Goal: Information Seeking & Learning: Check status

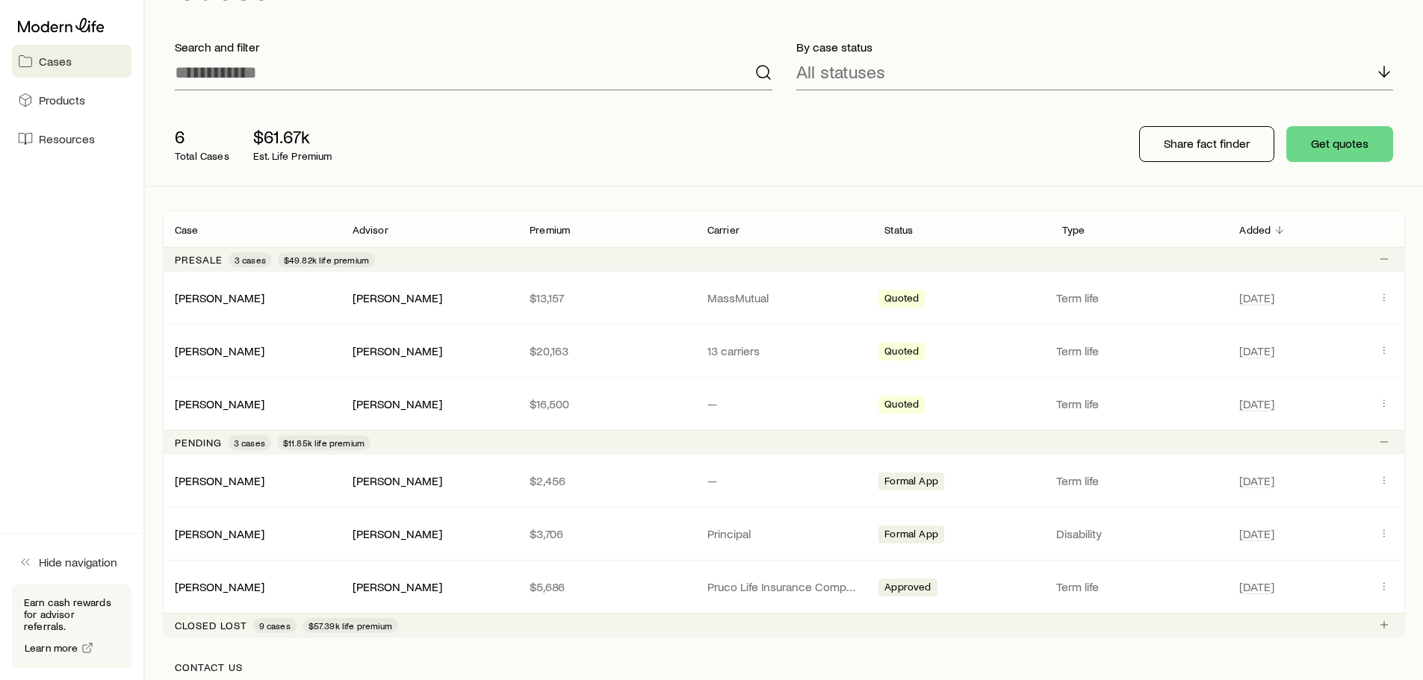
scroll to position [149, 0]
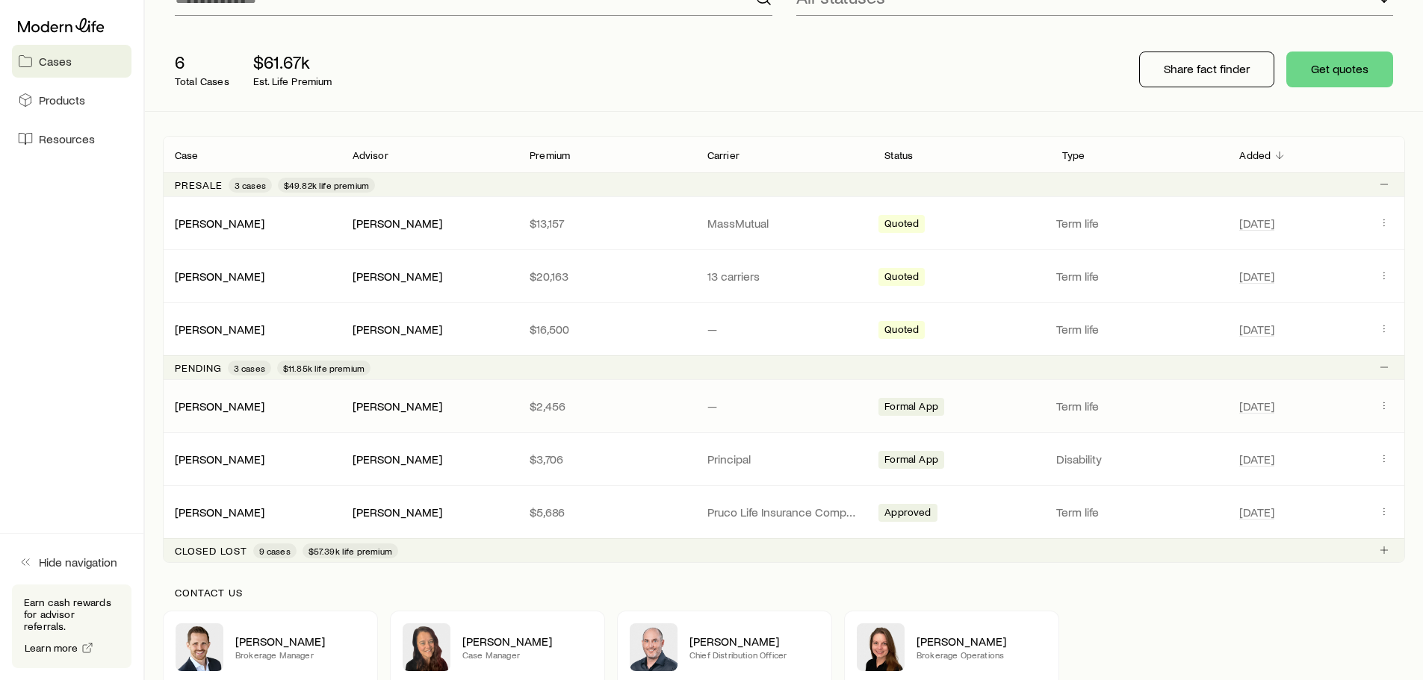
click at [210, 416] on div "[PERSON_NAME] [PERSON_NAME] $2,456 — Formal App Term life [DATE]" at bounding box center [784, 406] width 1242 height 52
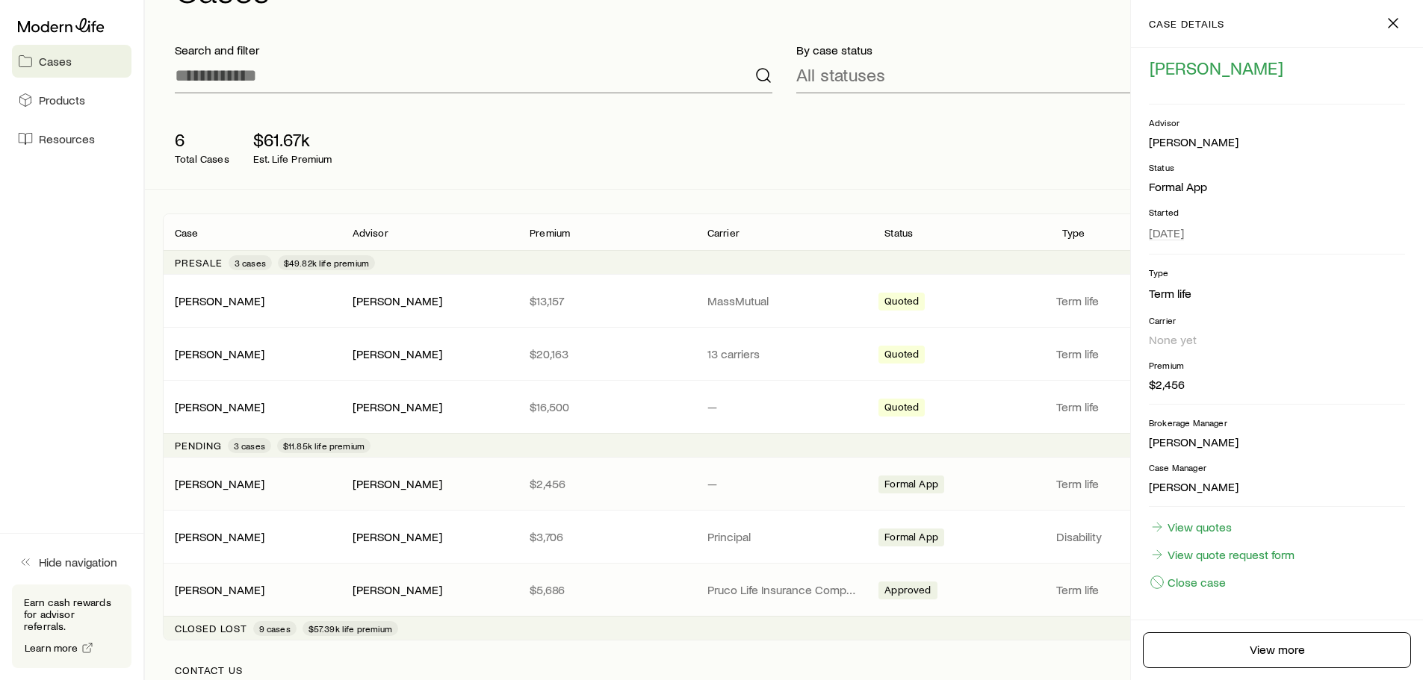
scroll to position [59, 0]
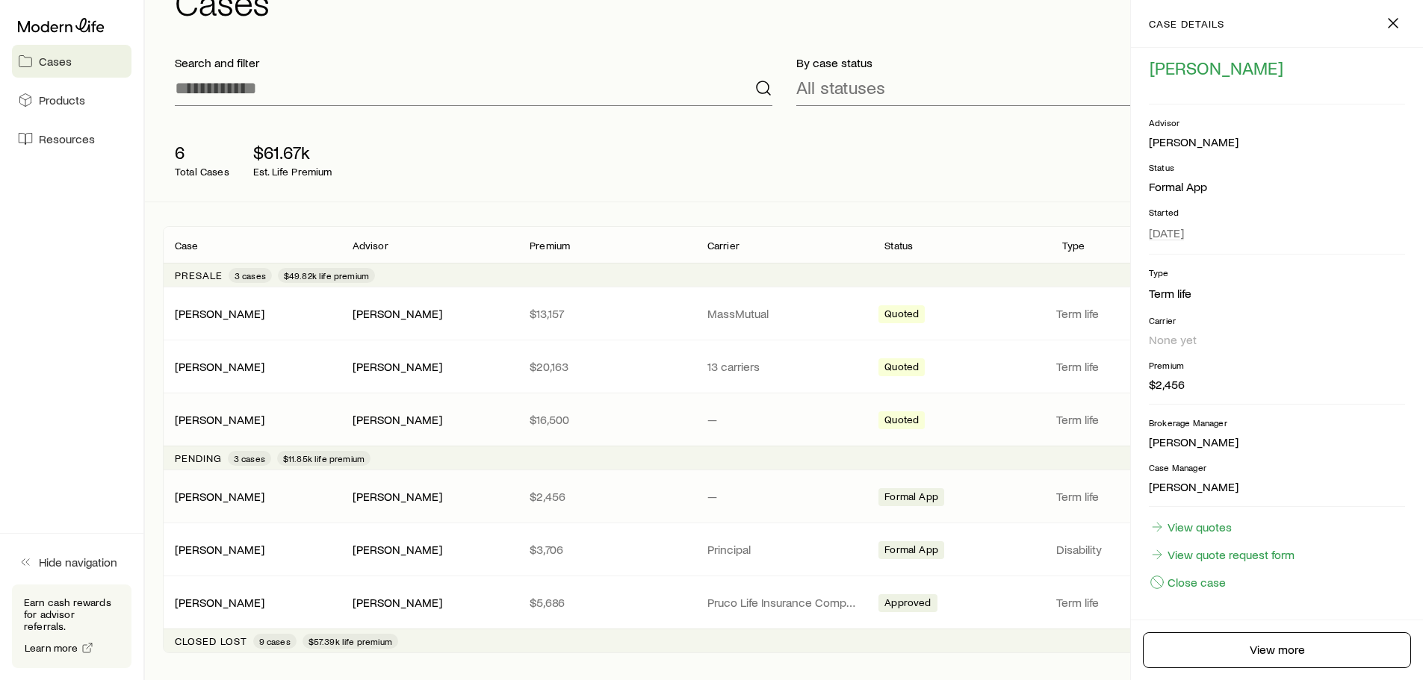
click at [282, 404] on div "[PERSON_NAME] [PERSON_NAME] $16,500 — Quoted Term life [DATE]" at bounding box center [784, 420] width 1242 height 52
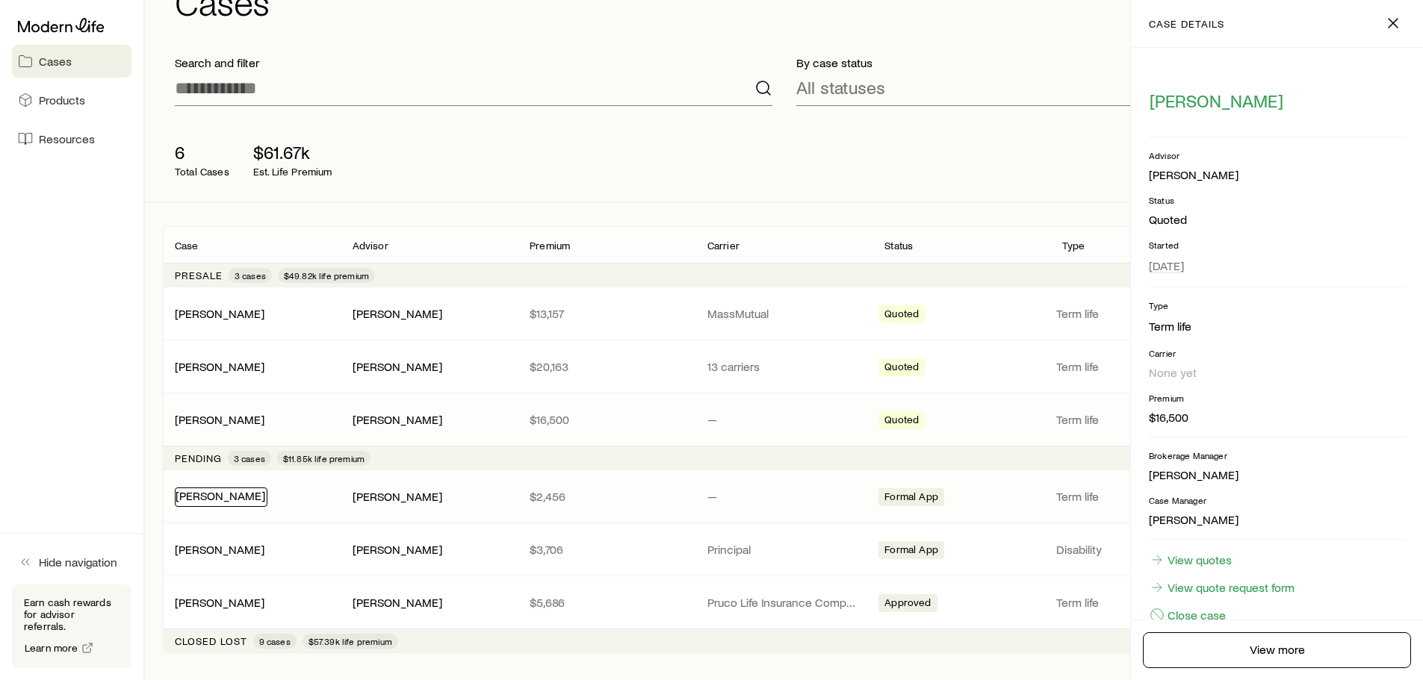
click at [196, 489] on link "[PERSON_NAME]" at bounding box center [221, 495] width 90 height 14
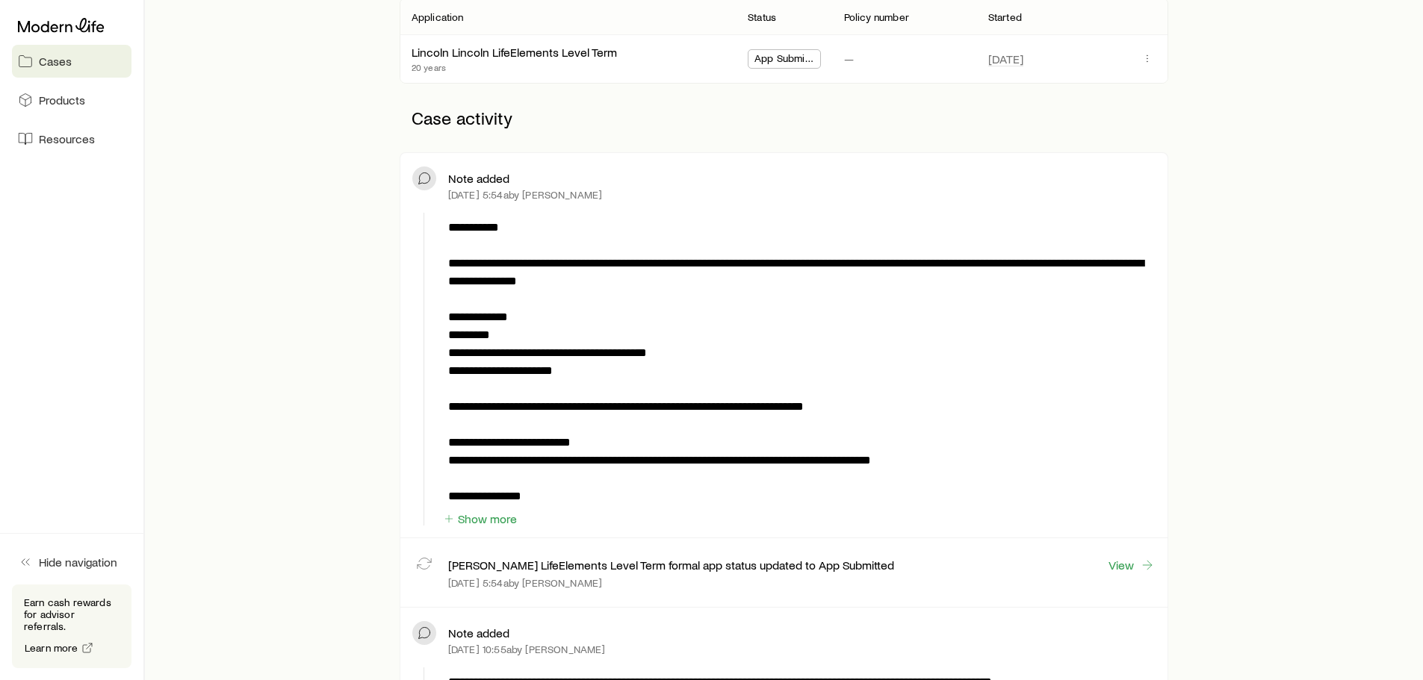
scroll to position [299, 0]
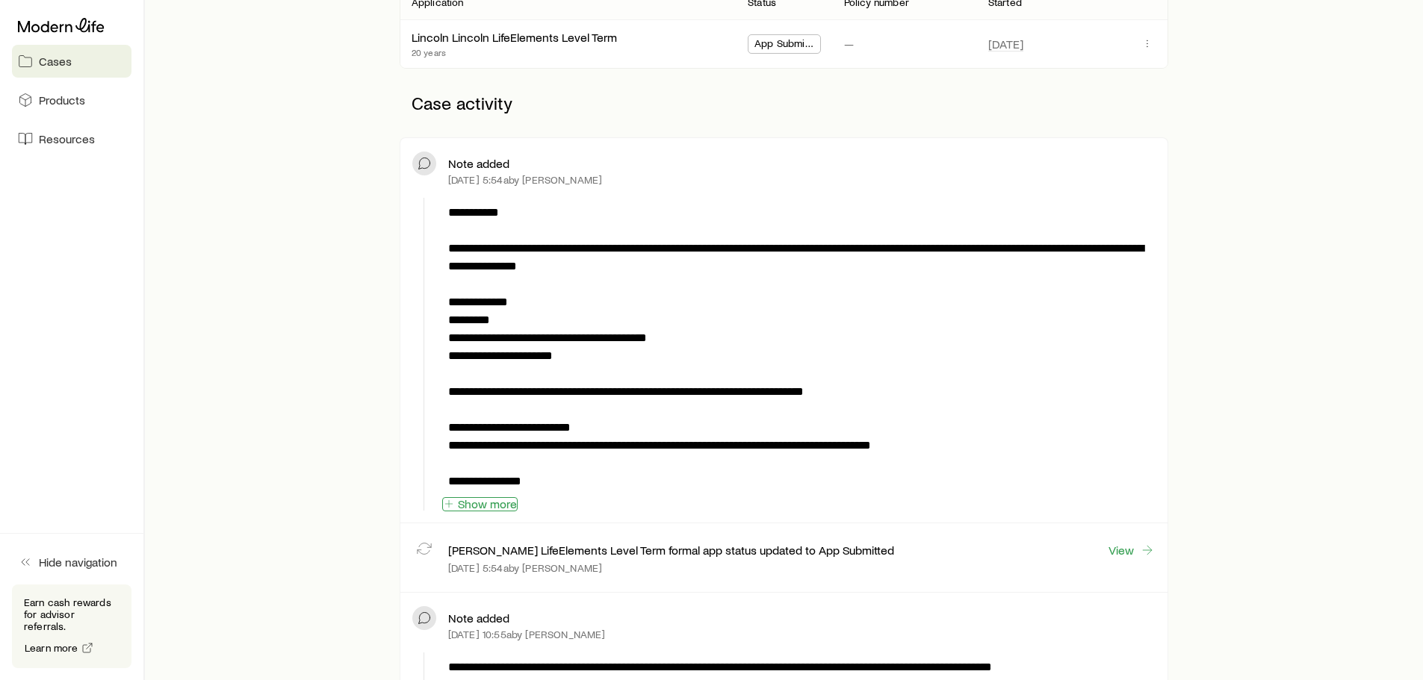
click at [477, 511] on button "Show more" at bounding box center [479, 504] width 75 height 14
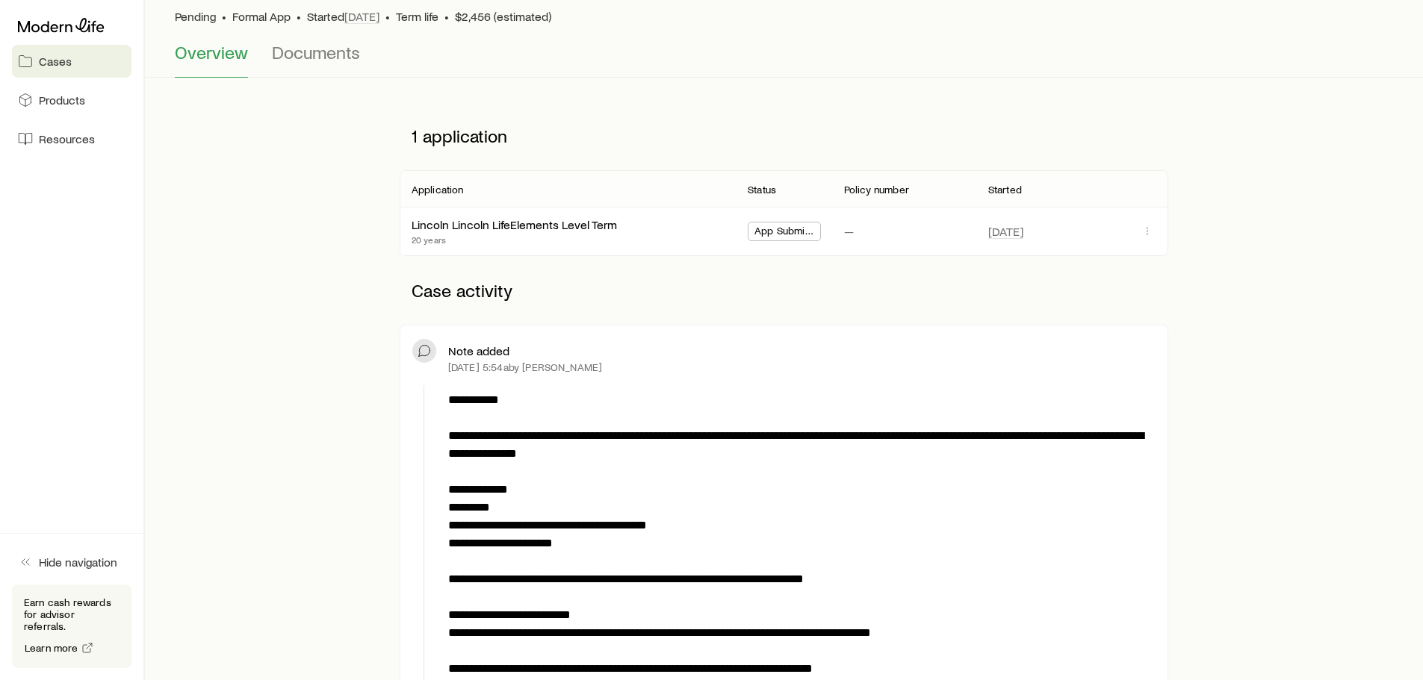
scroll to position [0, 0]
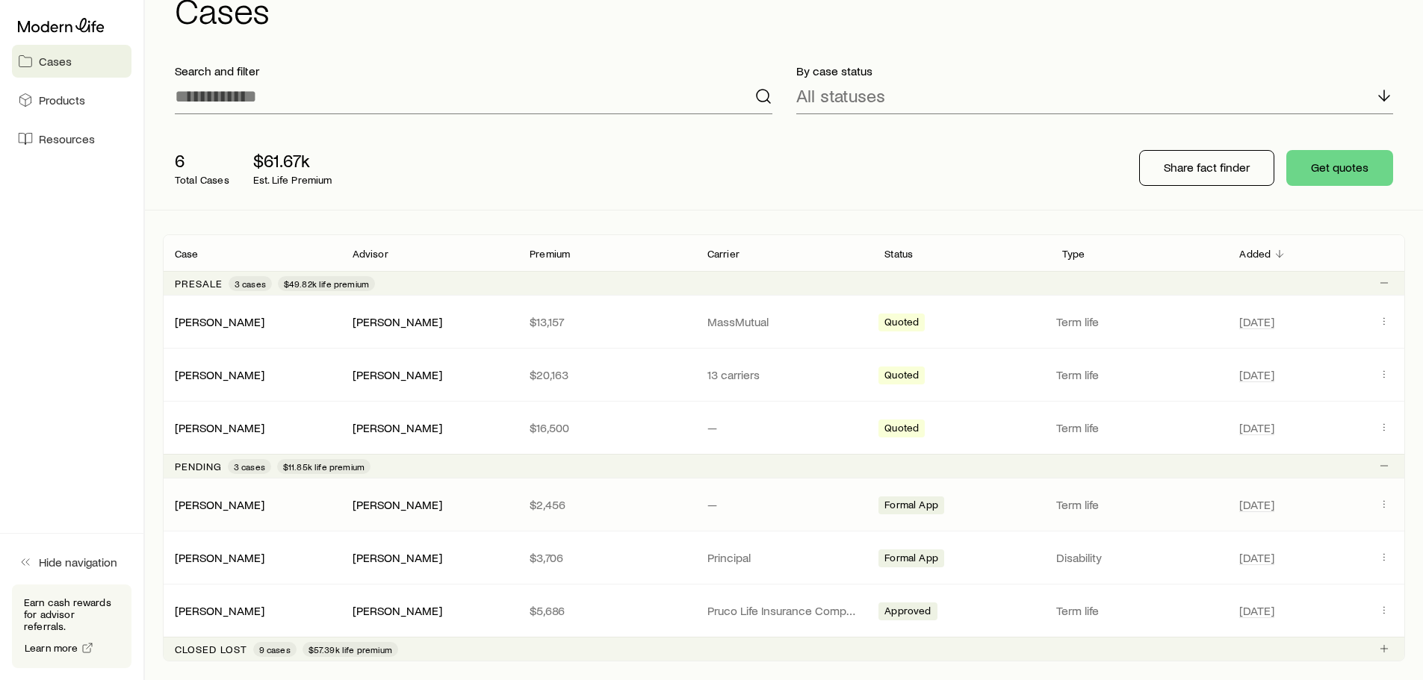
scroll to position [75, 0]
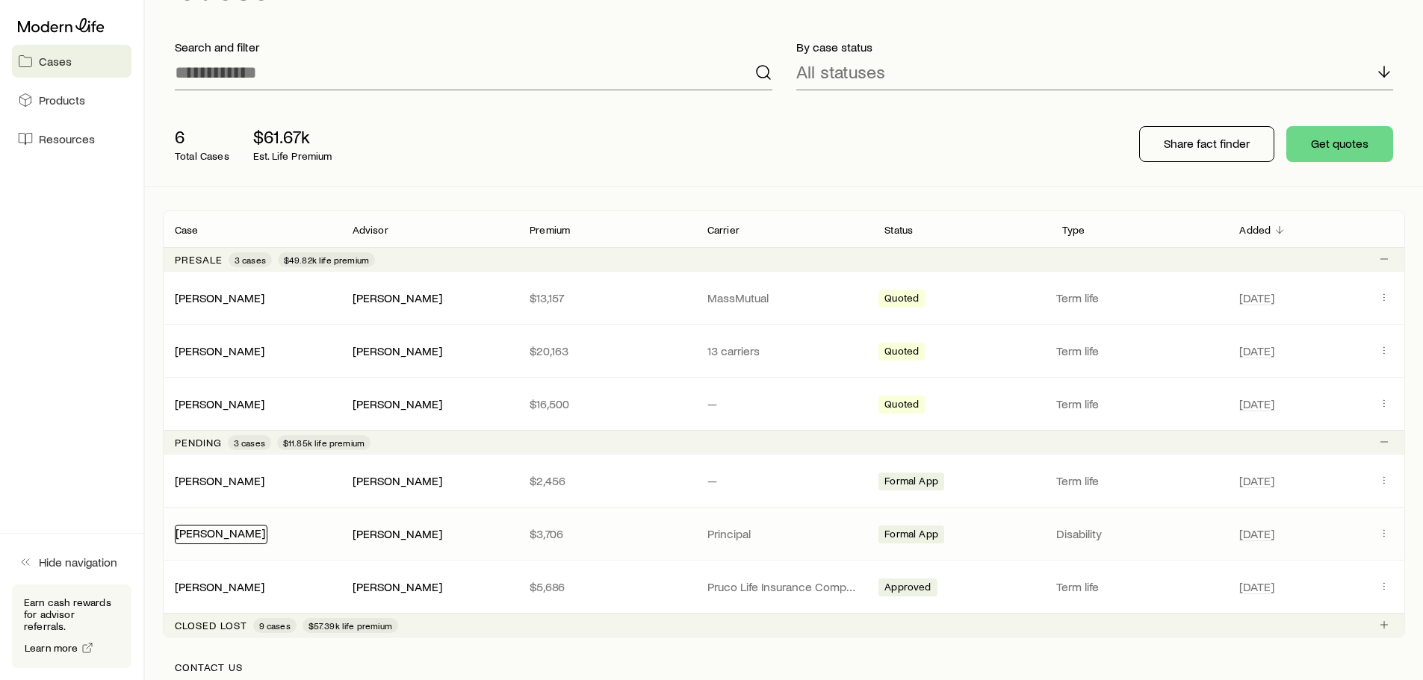
click at [217, 531] on link "[PERSON_NAME]" at bounding box center [221, 533] width 90 height 14
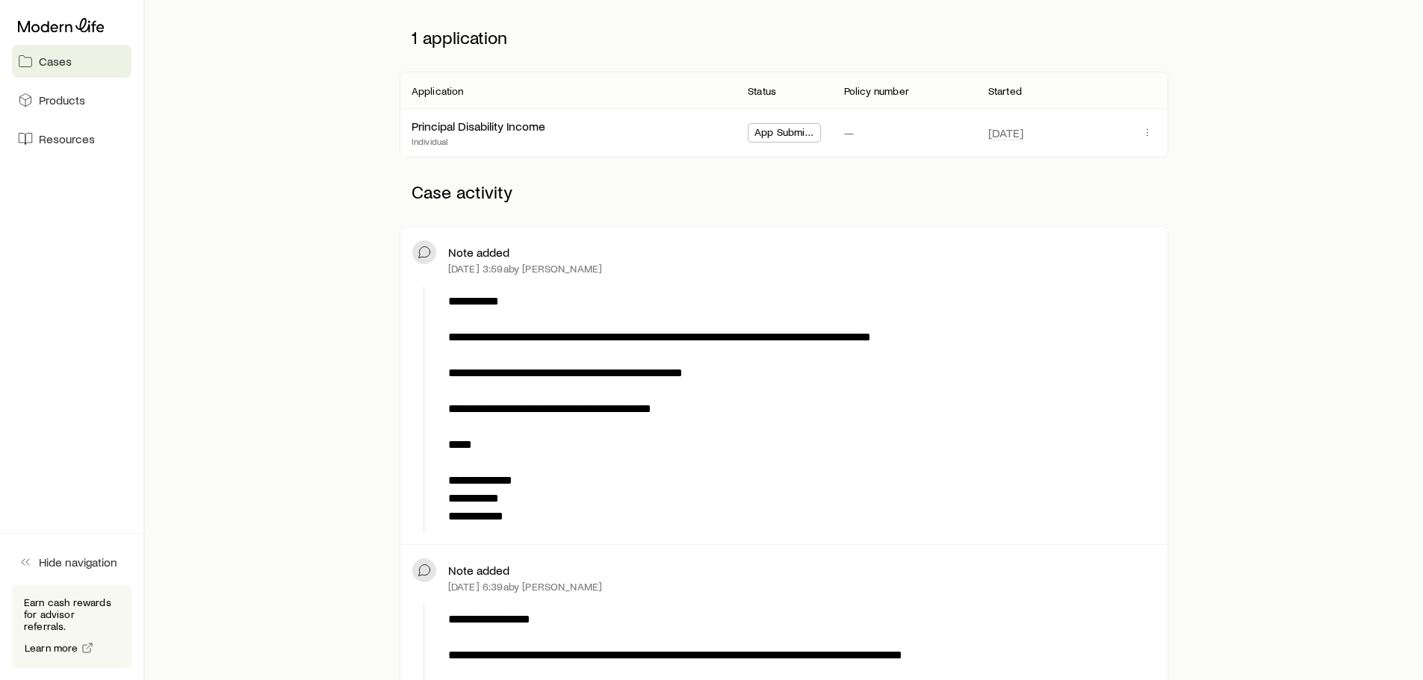
scroll to position [224, 0]
